Goal: Information Seeking & Learning: Check status

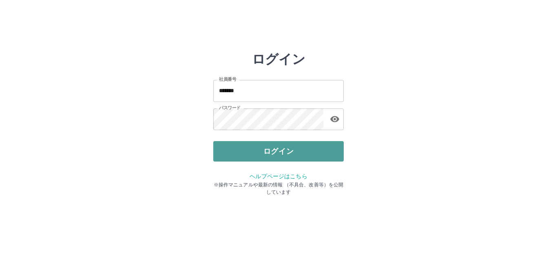
click at [269, 152] on button "ログイン" at bounding box center [278, 151] width 130 height 20
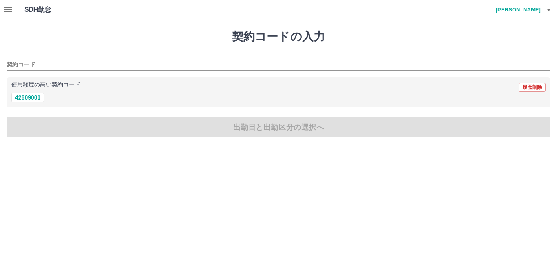
click at [543, 5] on button "button" at bounding box center [549, 10] width 16 height 20
click at [8, 12] on div at bounding box center [278, 134] width 557 height 268
click at [5, 7] on icon "button" at bounding box center [7, 9] width 7 height 5
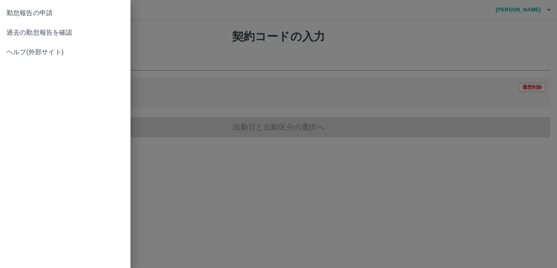
click at [107, 34] on span "過去の勤怠報告を確認" at bounding box center [65, 33] width 117 height 10
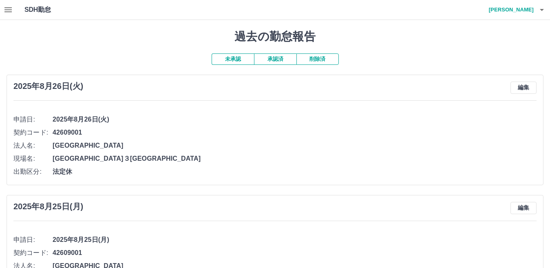
click at [278, 58] on button "承認済" at bounding box center [275, 58] width 42 height 11
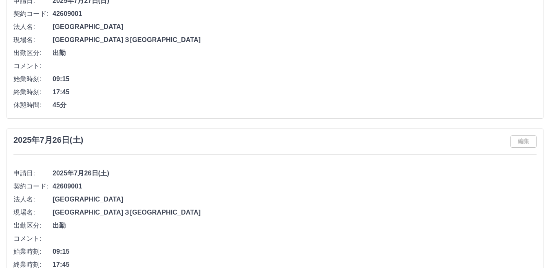
scroll to position [3731, 0]
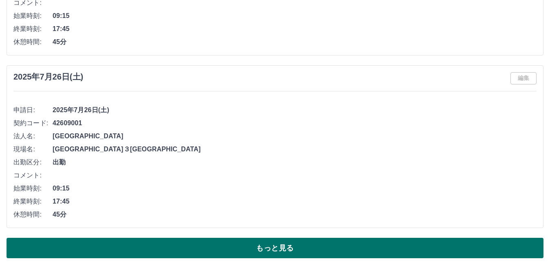
click at [212, 253] on button "もっと見る" at bounding box center [275, 248] width 537 height 20
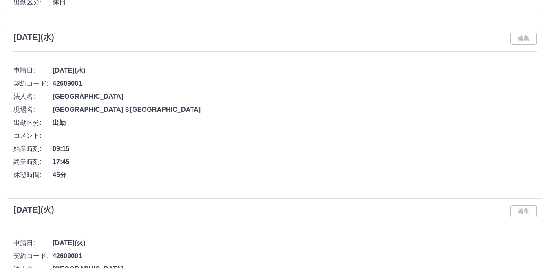
scroll to position [6290, 0]
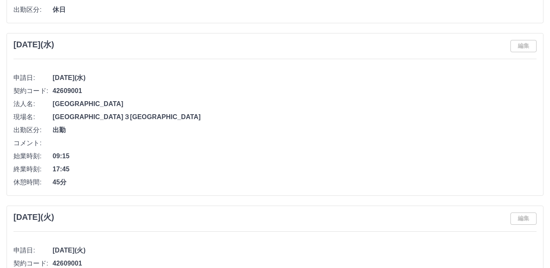
drag, startPoint x: 536, startPoint y: 2, endPoint x: 378, endPoint y: 38, distance: 162.2
click at [378, 38] on div "[DATE](水) 編集 申請日: [DATE](水) 契約コード: 42609001 法人名: [GEOGRAPHIC_DATA] 現場名: [GEOGRA…" at bounding box center [275, 114] width 537 height 163
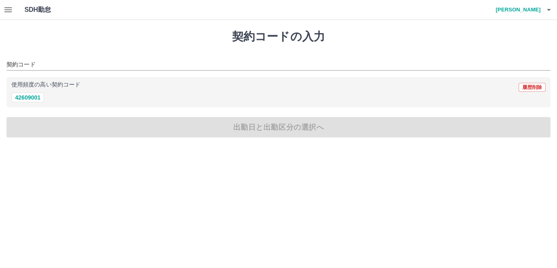
click at [535, 9] on h4 "[PERSON_NAME]" at bounding box center [516, 10] width 49 height 20
click at [505, 59] on li "ログアウト" at bounding box center [514, 59] width 72 height 15
